Goal: Task Accomplishment & Management: Use online tool/utility

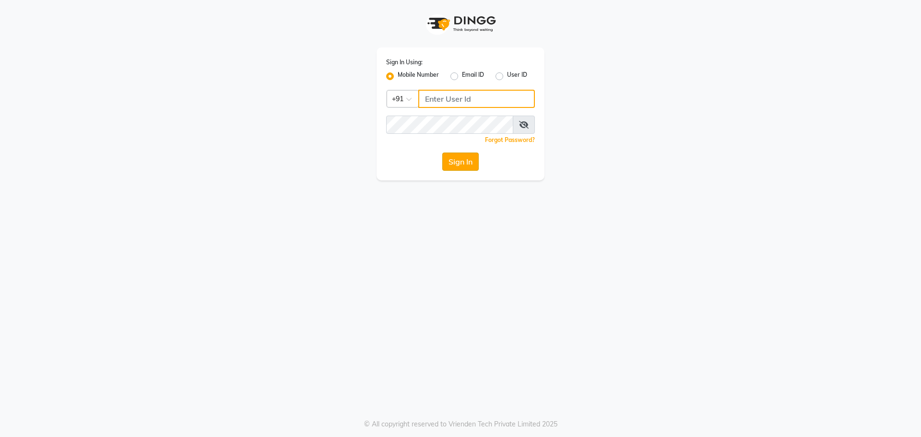
type input "9966345948"
click at [459, 157] on button "Sign In" at bounding box center [461, 162] width 36 height 18
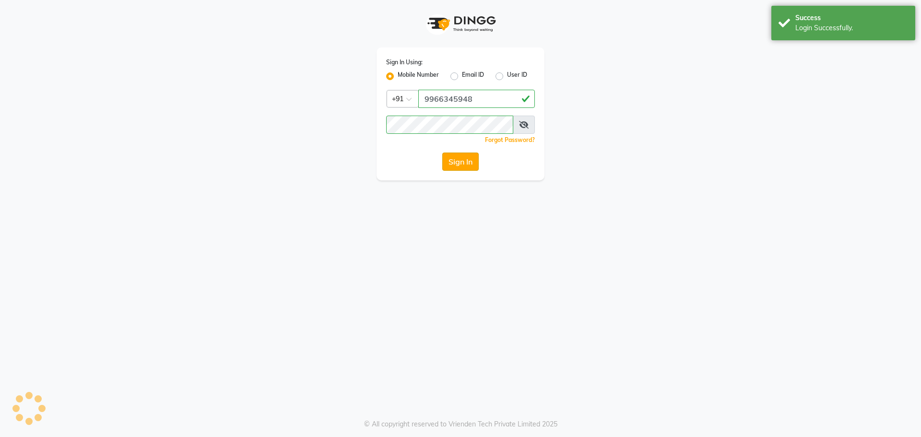
select select "service"
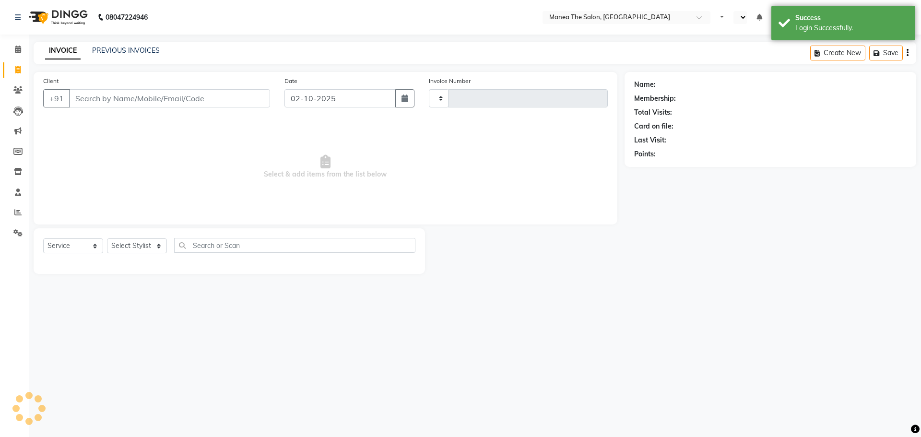
type input "1892"
select select "7820"
select select "en"
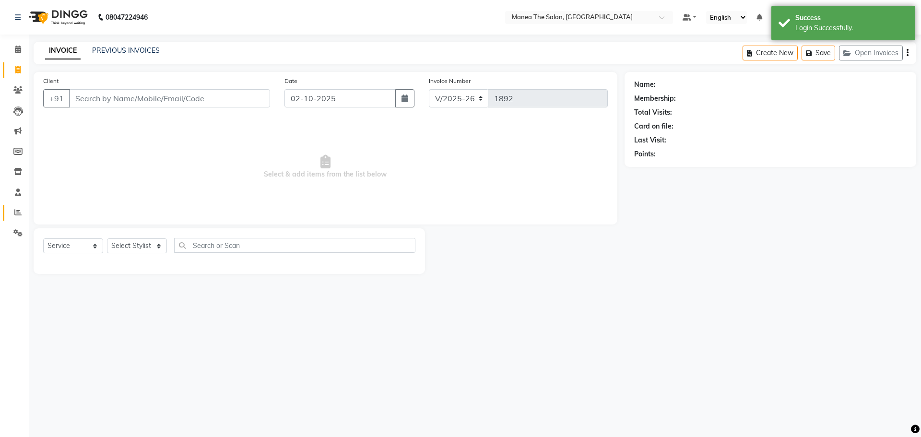
click at [18, 211] on icon at bounding box center [17, 212] width 7 height 7
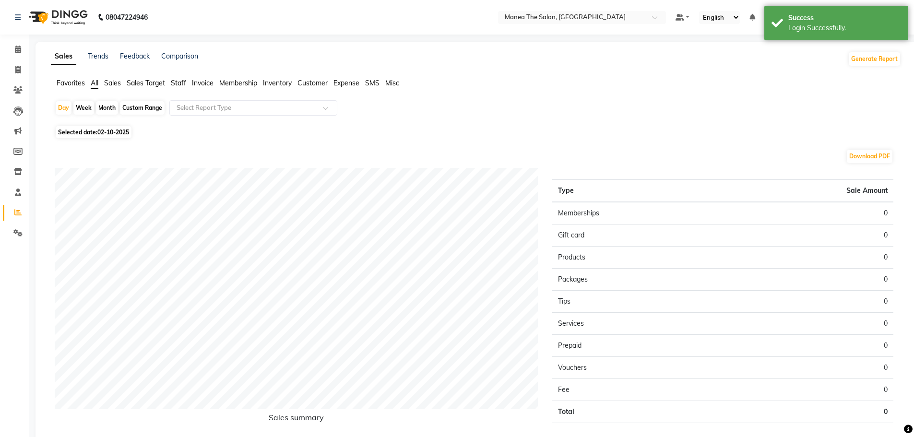
click at [175, 84] on span "Staff" at bounding box center [178, 83] width 15 height 9
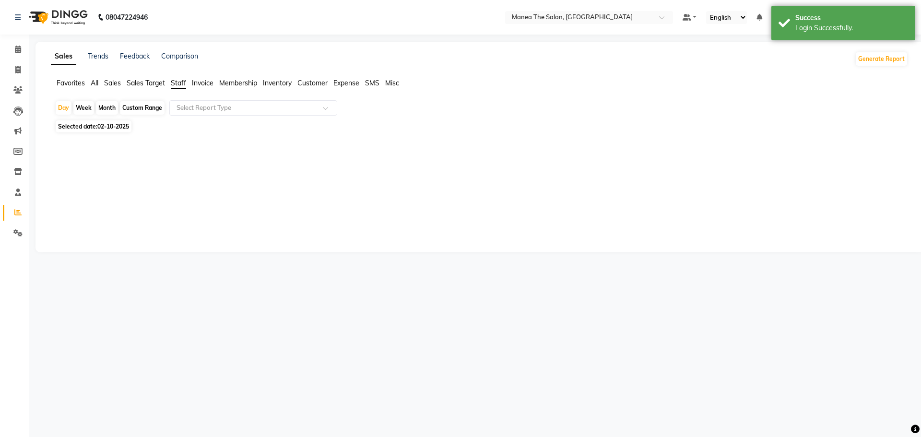
click at [101, 108] on div "Month" at bounding box center [107, 107] width 22 height 13
select select "10"
select select "2025"
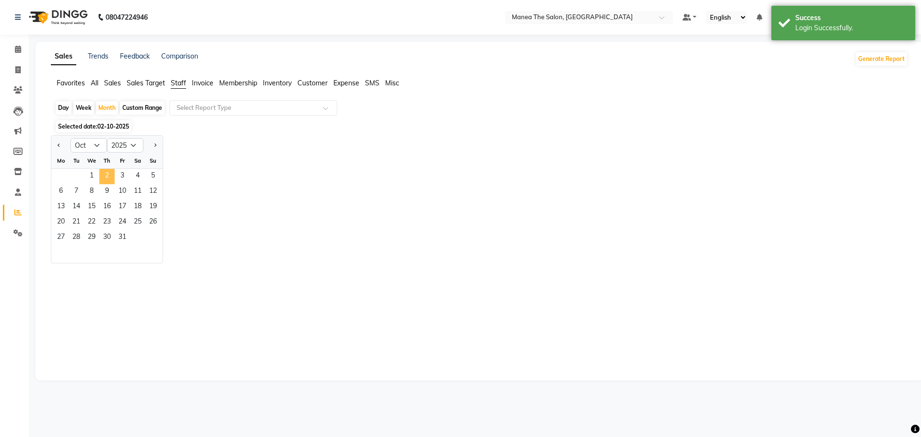
click at [103, 179] on span "2" at bounding box center [106, 176] width 15 height 15
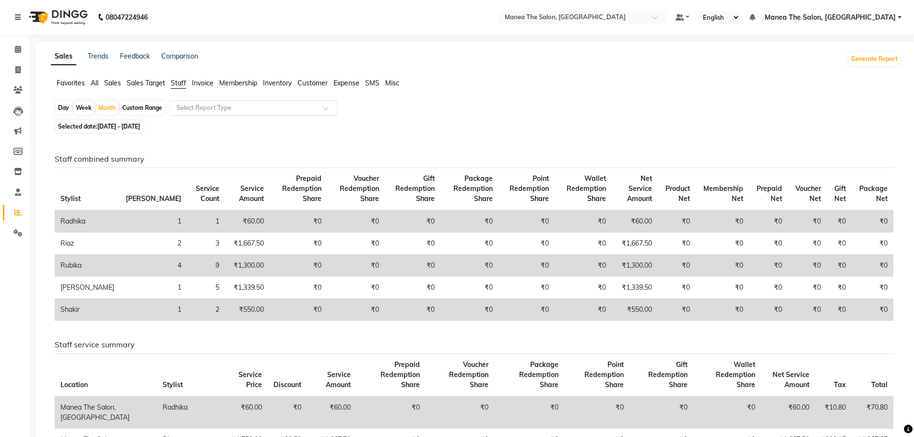
click at [212, 113] on div "Select Report Type" at bounding box center [253, 107] width 168 height 15
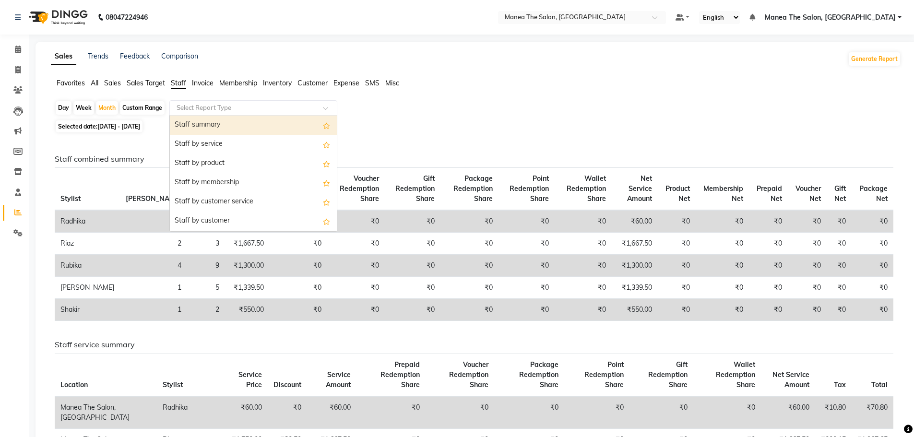
click at [210, 127] on div "Staff summary" at bounding box center [253, 125] width 167 height 19
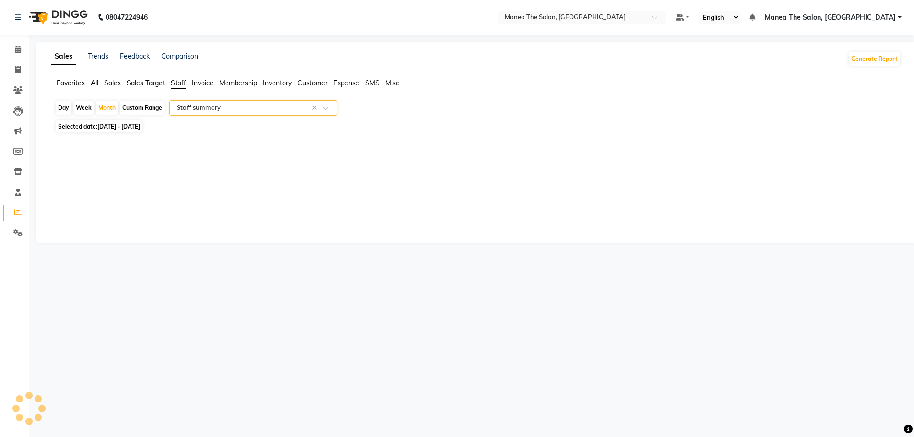
select select "full_report"
select select "csv"
select select "7820"
select select "service"
